Goal: Information Seeking & Learning: Compare options

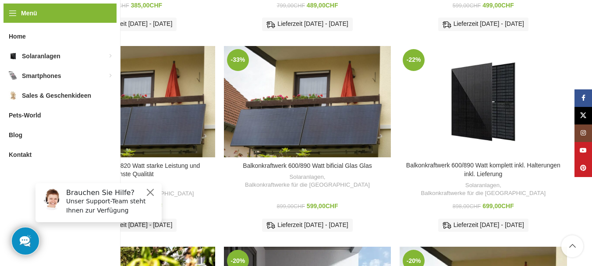
scroll to position [307, 0]
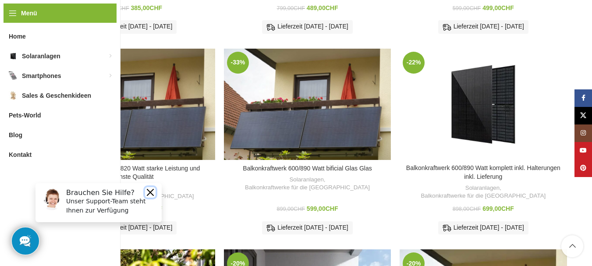
click at [152, 190] on button "Close" at bounding box center [150, 192] width 11 height 11
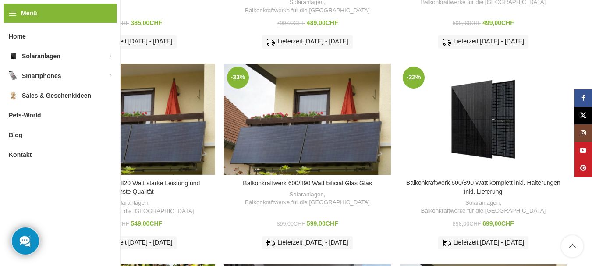
scroll to position [263, 0]
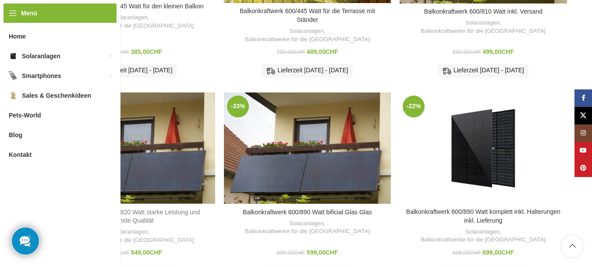
click at [132, 209] on link "Balkonkraftwerk 600/820 Watt starke Leistung und höchste Qualität" at bounding box center [131, 217] width 137 height 16
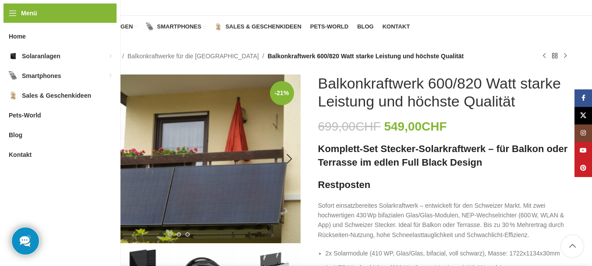
scroll to position [44, 0]
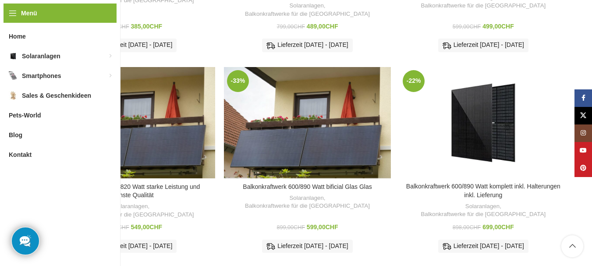
scroll to position [332, 0]
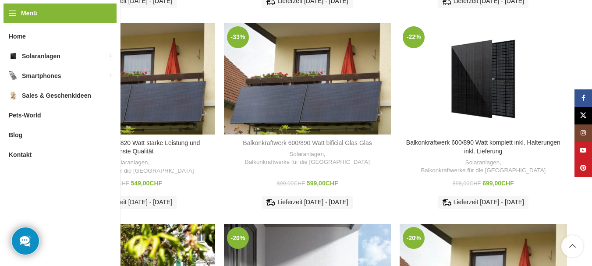
click at [330, 139] on link "Balkonkraftwerk 600/890 Watt bificial Glas Glas" at bounding box center [307, 142] width 129 height 7
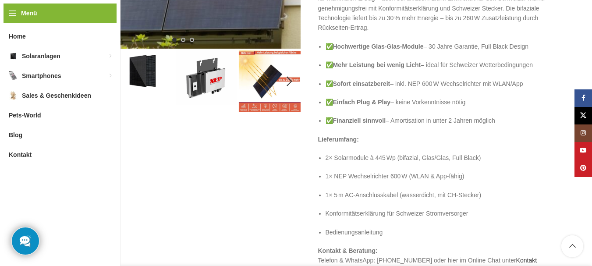
scroll to position [263, 0]
